Goal: Task Accomplishment & Management: Manage account settings

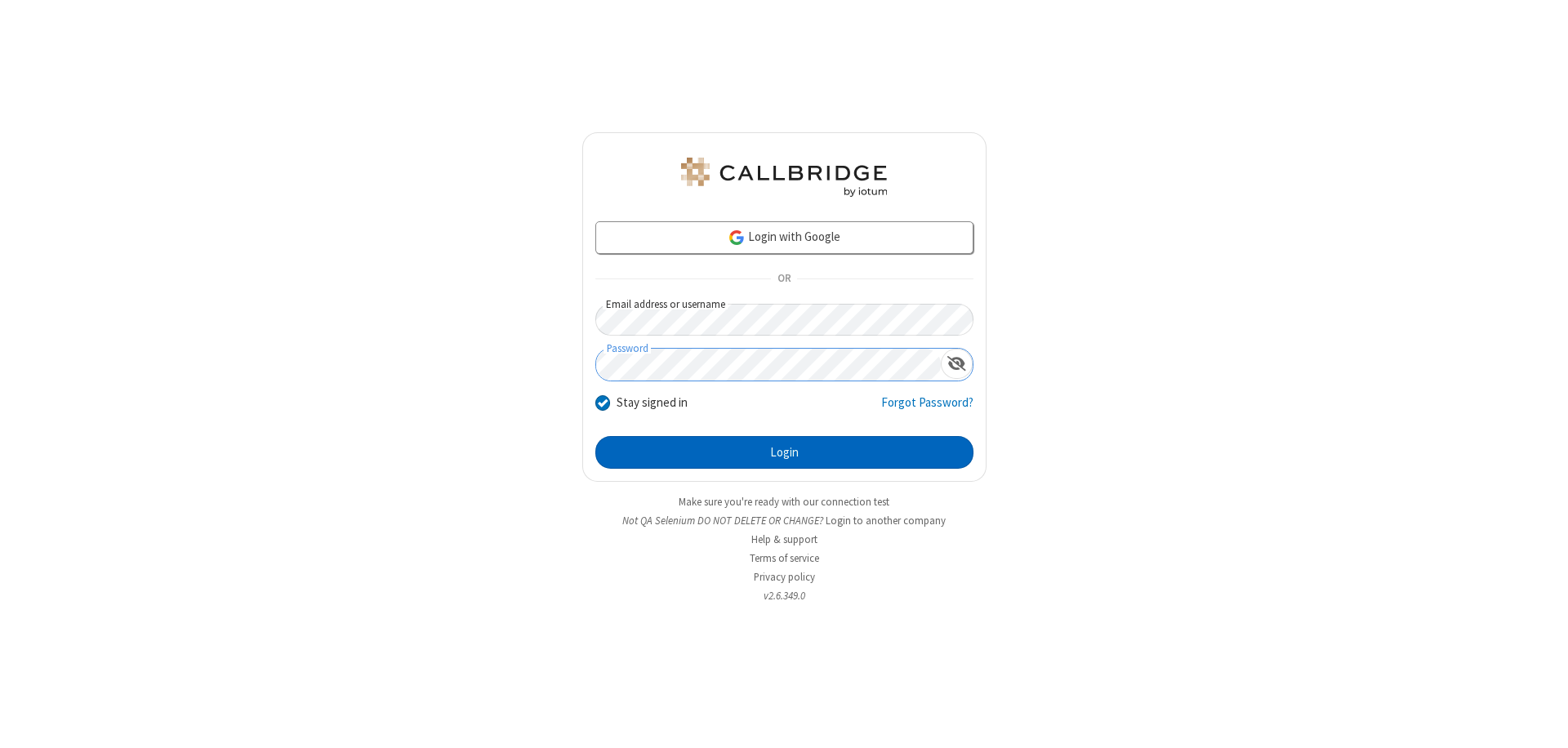
click at [784, 453] on button "Login" at bounding box center [784, 453] width 378 height 33
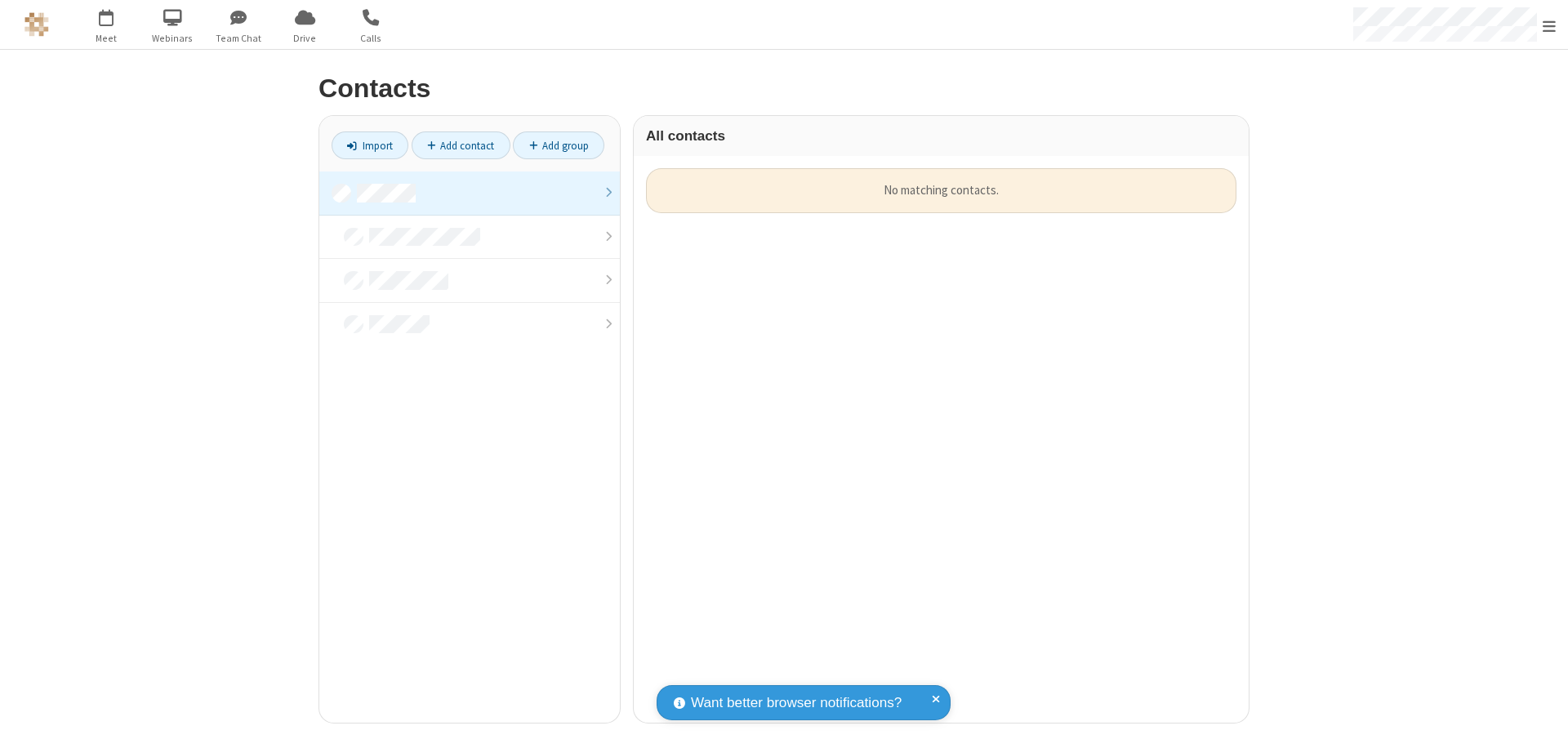
click at [469, 193] on link at bounding box center [469, 193] width 301 height 44
click at [460, 145] on link "Add contact" at bounding box center [461, 145] width 99 height 28
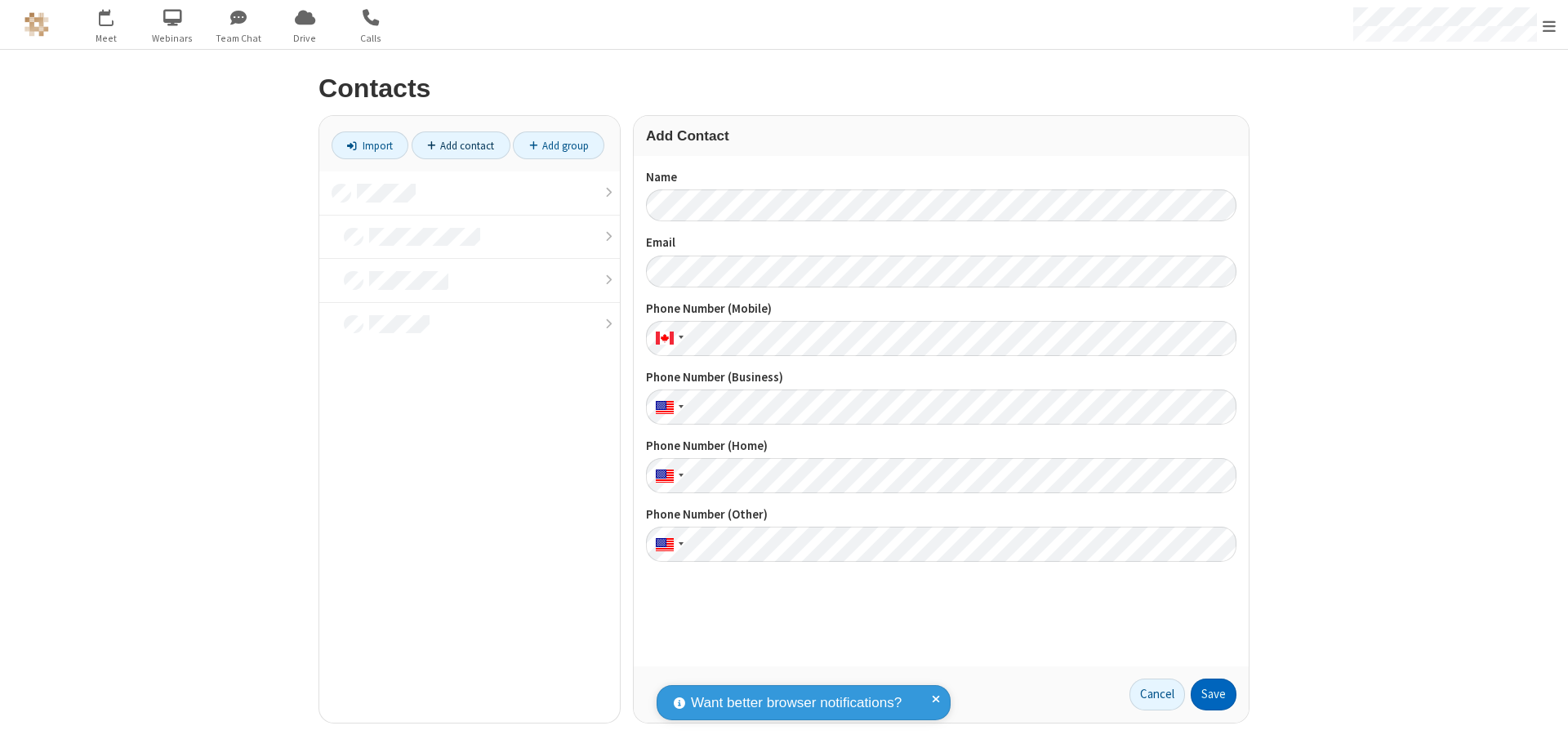
click at [1214, 694] on button "Save" at bounding box center [1213, 695] width 46 height 33
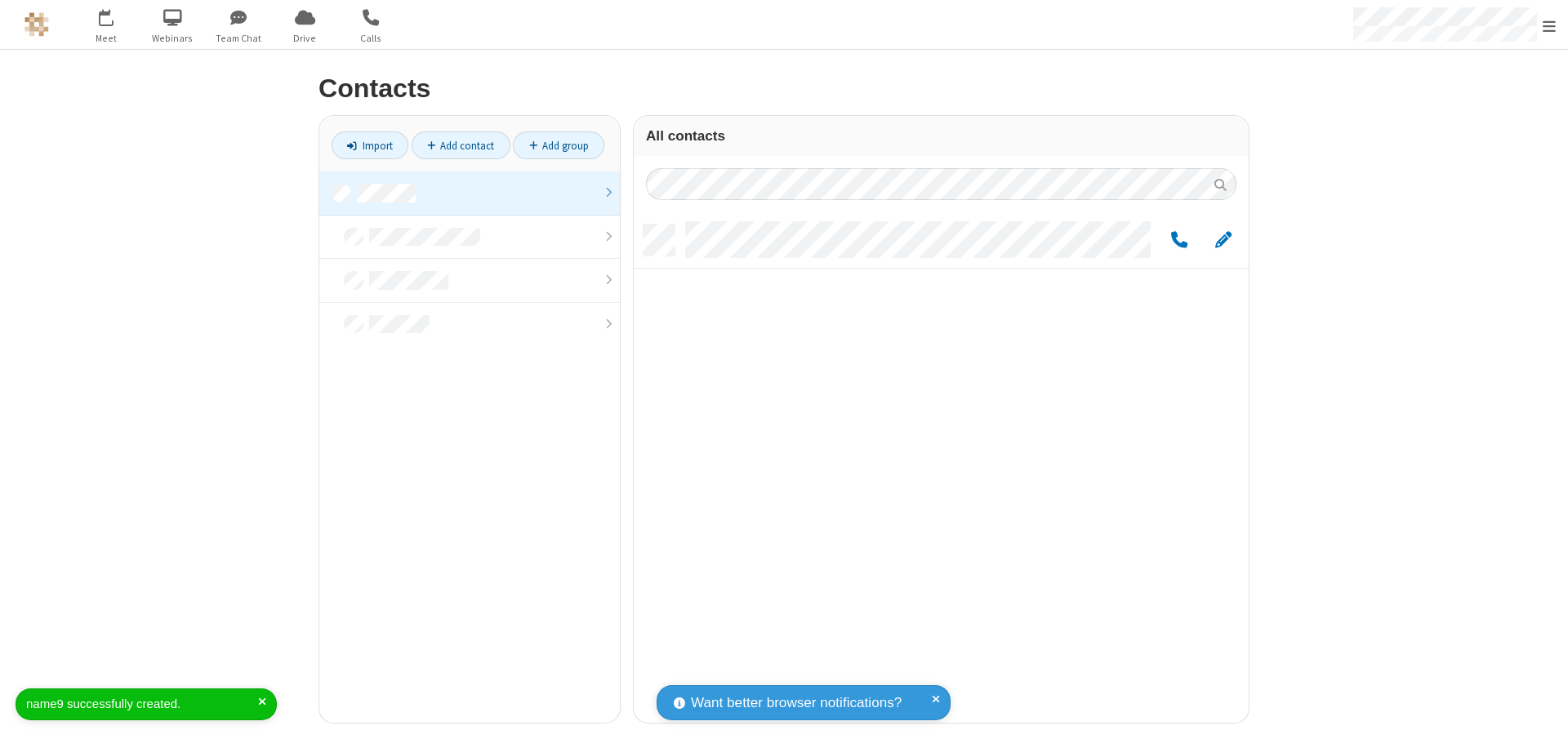
scroll to position [499, 602]
